Goal: Information Seeking & Learning: Find specific page/section

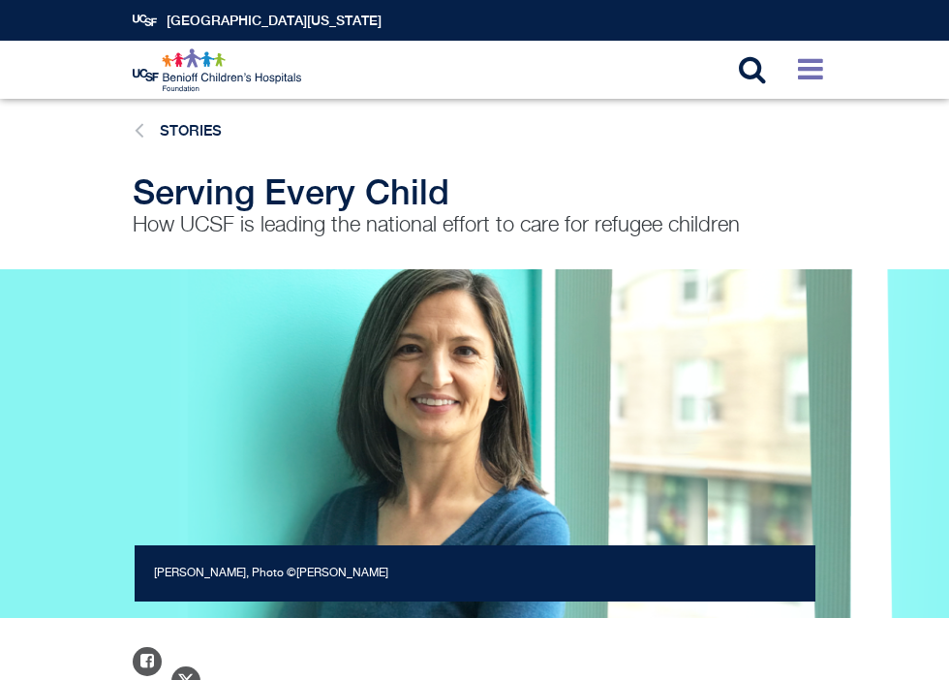
click at [803, 58] on icon at bounding box center [810, 68] width 25 height 29
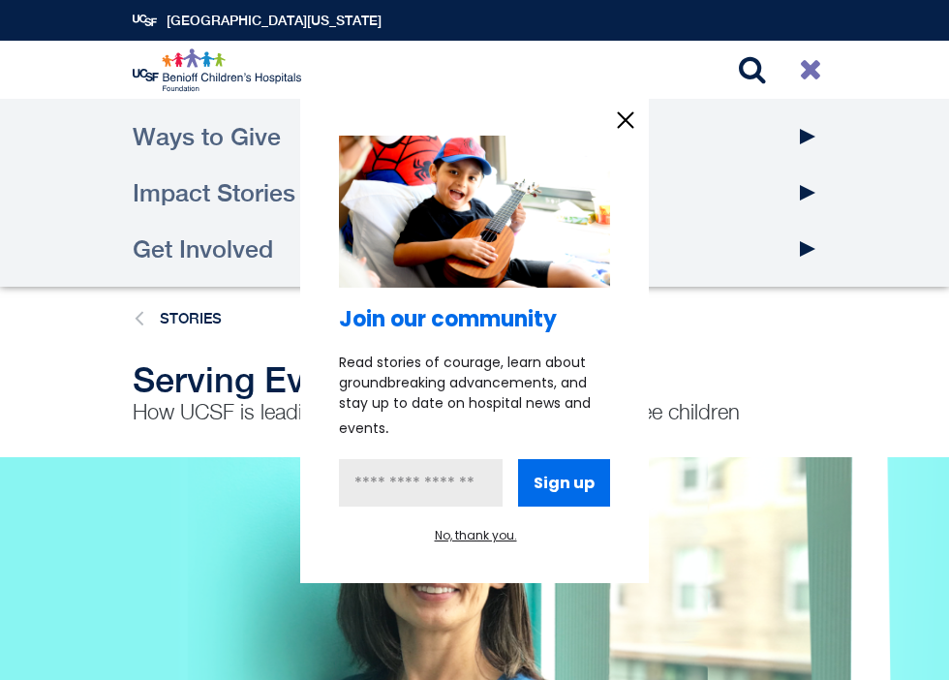
click at [266, 370] on div at bounding box center [474, 340] width 949 height 680
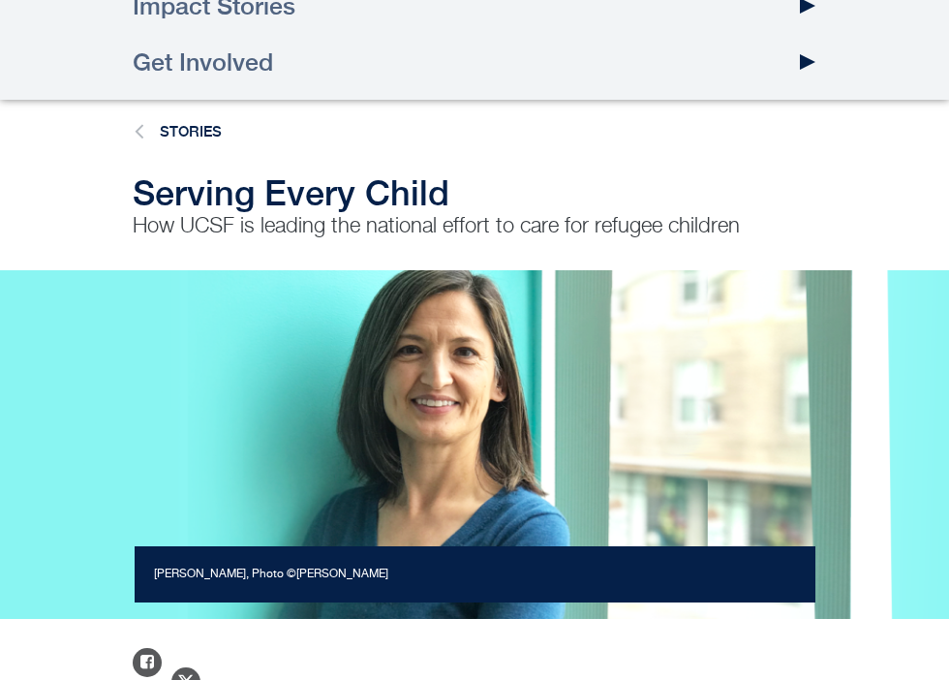
scroll to position [166, 0]
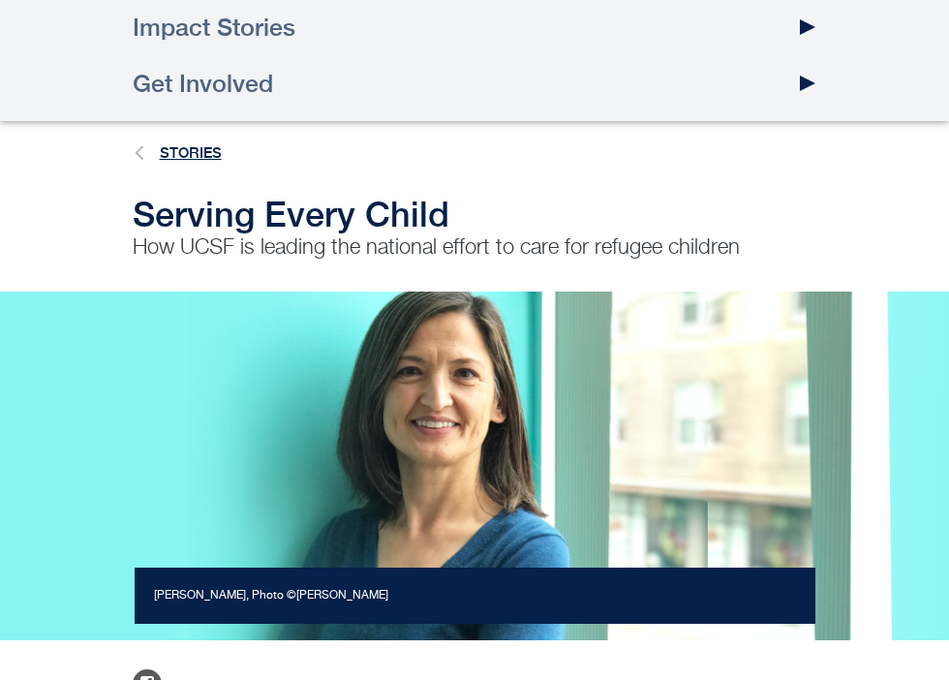
click at [163, 145] on link "Stories" at bounding box center [191, 152] width 62 height 16
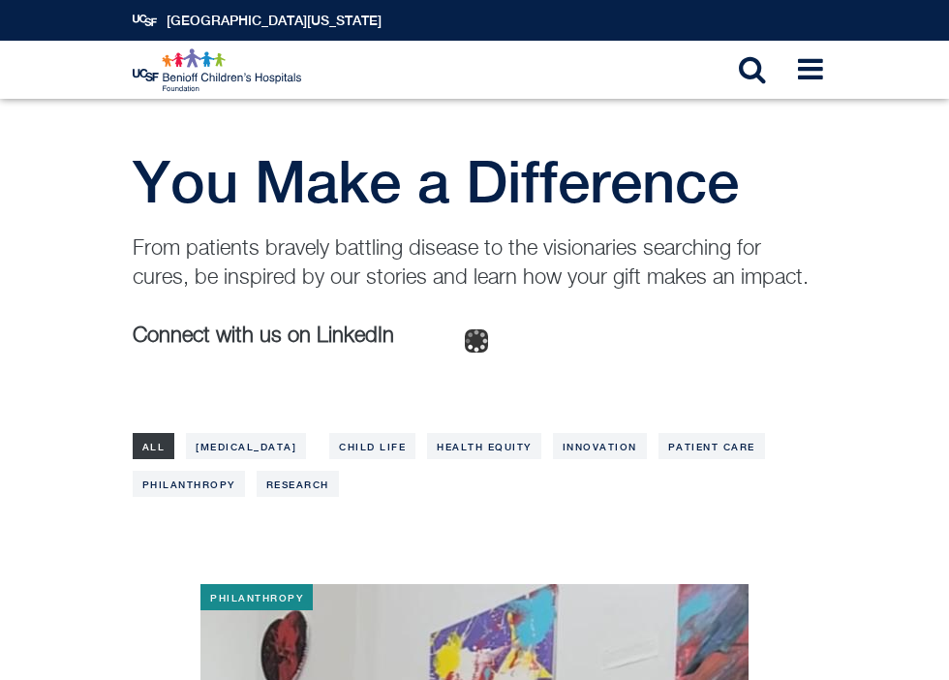
click at [230, 65] on img at bounding box center [218, 70] width 171 height 44
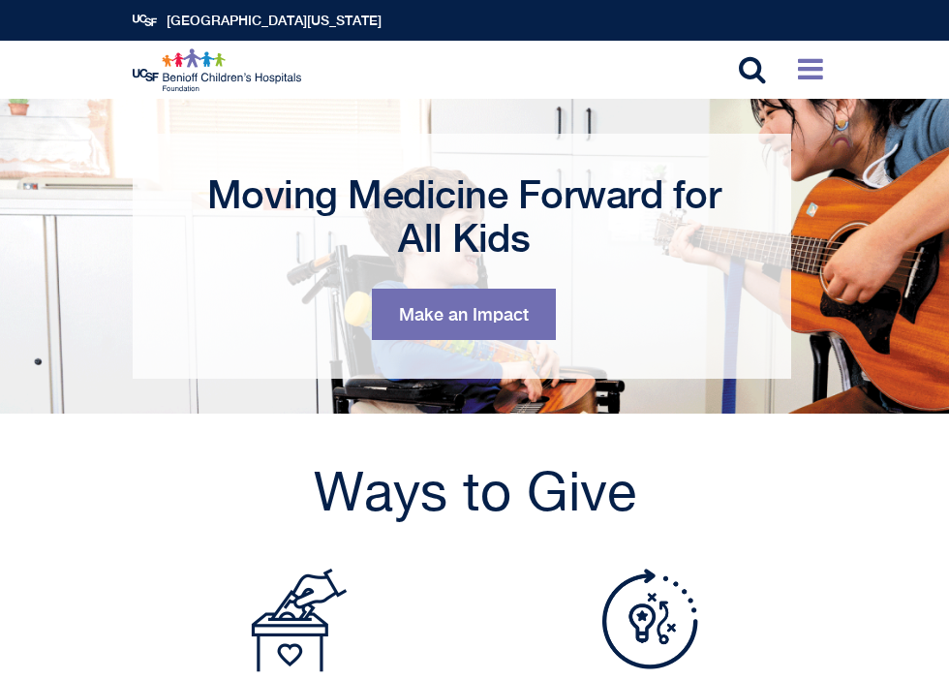
click at [810, 74] on icon at bounding box center [810, 68] width 25 height 29
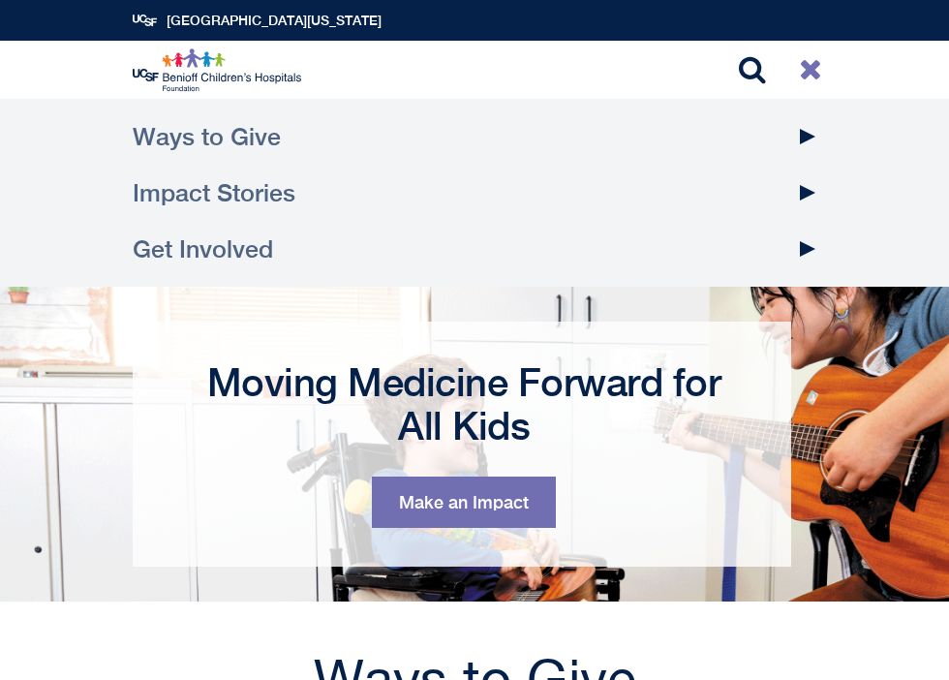
click at [426, 255] on link "Get Involved" at bounding box center [475, 249] width 685 height 56
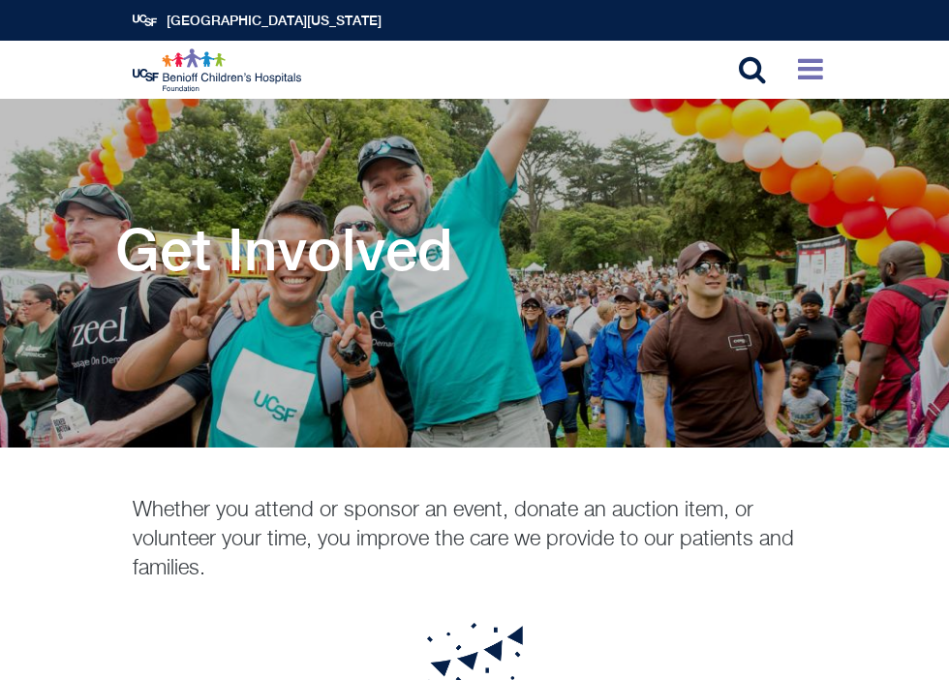
click at [804, 67] on icon at bounding box center [810, 68] width 25 height 29
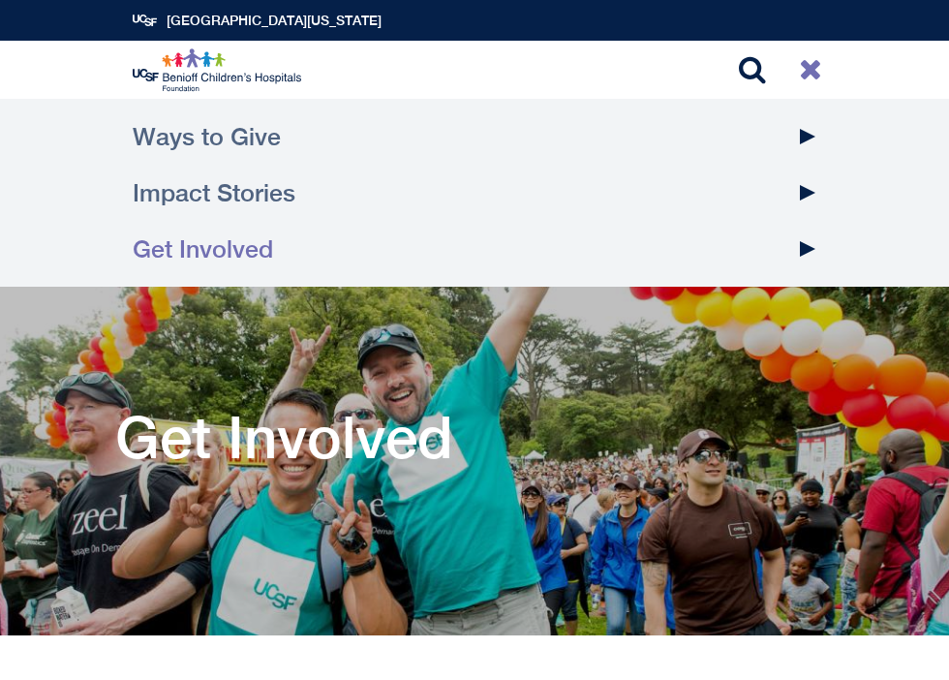
click at [804, 253] on button "Toggle Dropdown" at bounding box center [808, 249] width 48 height 56
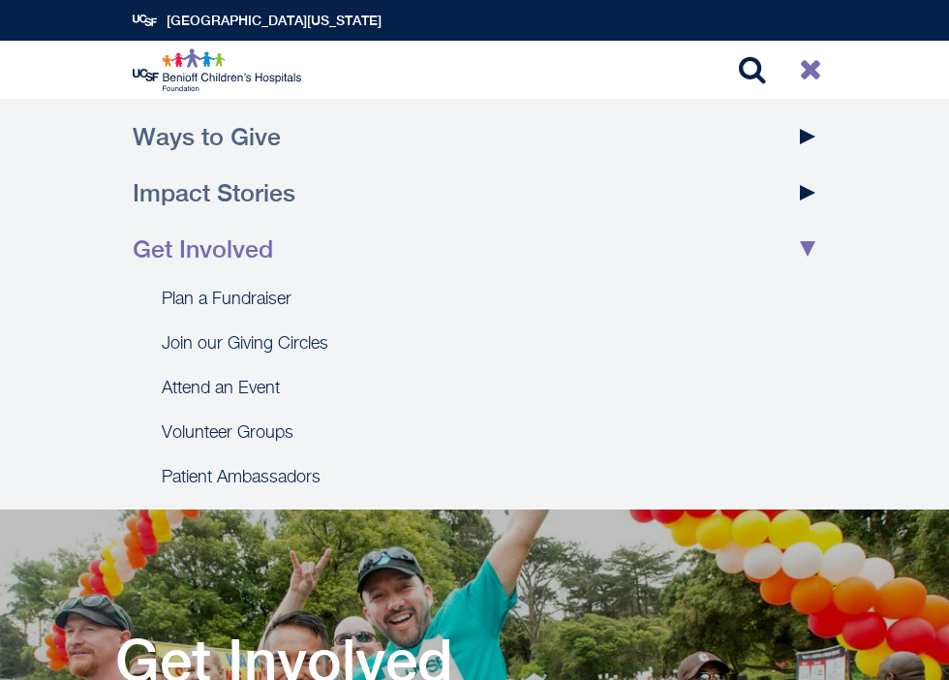
click at [800, 198] on button "Toggle Dropdown" at bounding box center [808, 193] width 48 height 56
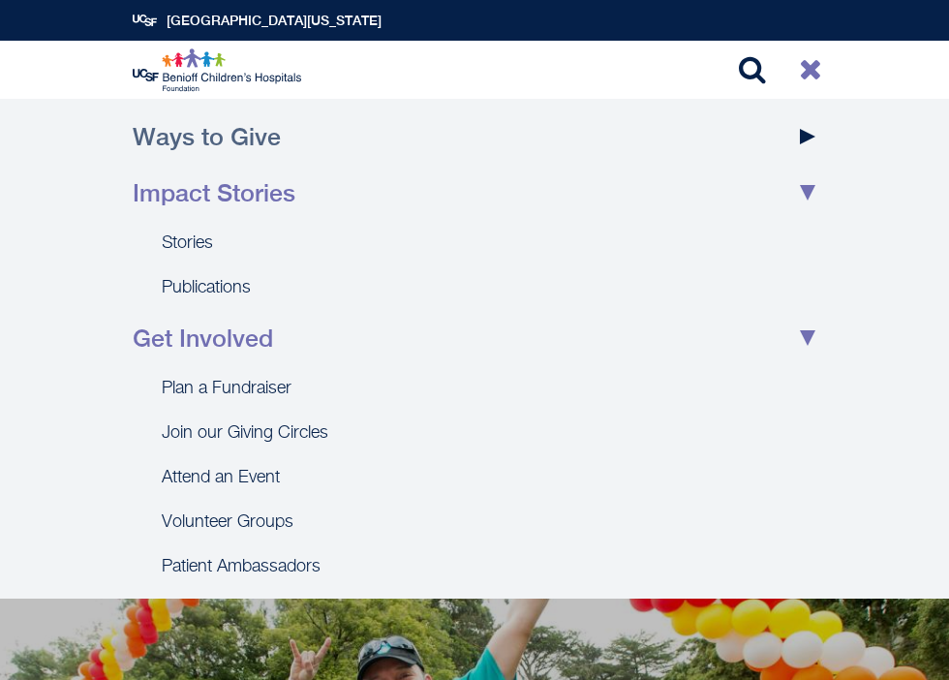
click at [820, 130] on button "Toggle Dropdown" at bounding box center [808, 136] width 48 height 56
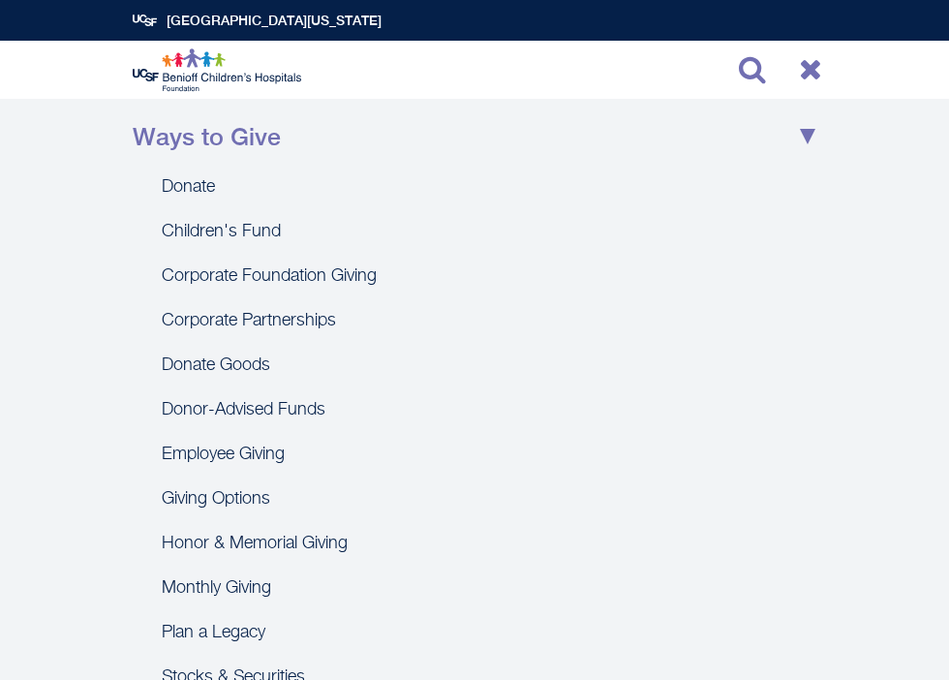
click at [746, 55] on icon at bounding box center [752, 68] width 27 height 29
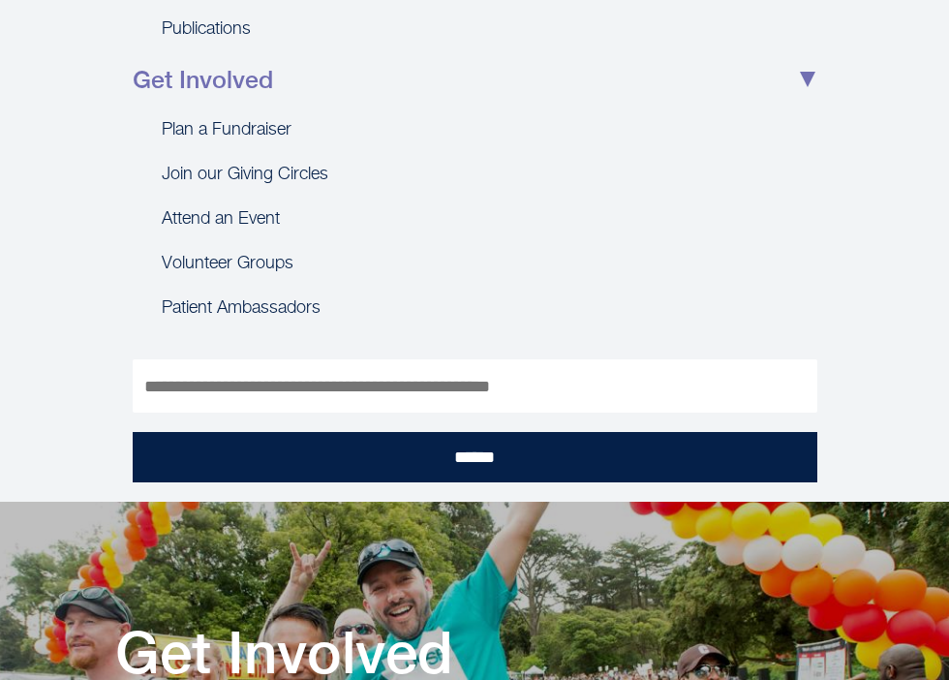
click at [266, 376] on input "Search" at bounding box center [475, 385] width 685 height 53
type input "*******"
click at [133, 432] on input "******" at bounding box center [475, 457] width 685 height 50
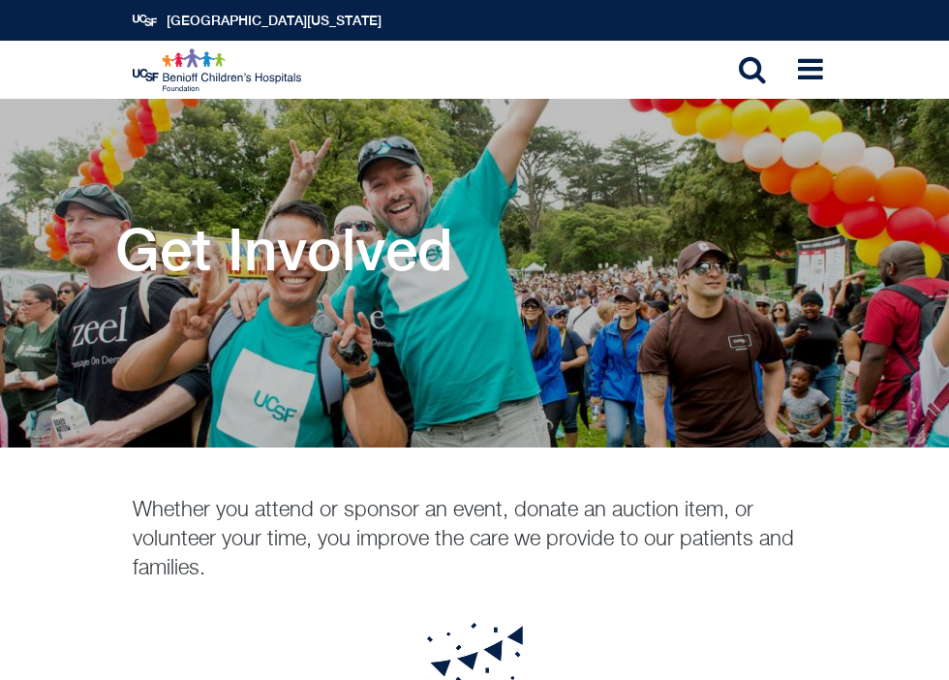
scroll to position [793, 0]
